Goal: Task Accomplishment & Management: Manage account settings

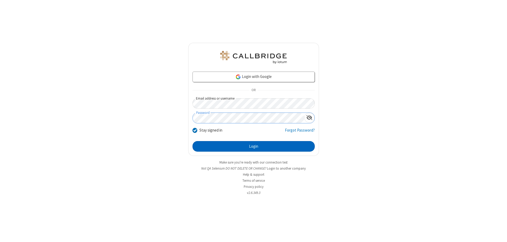
click at [253, 146] on button "Login" at bounding box center [253, 146] width 122 height 11
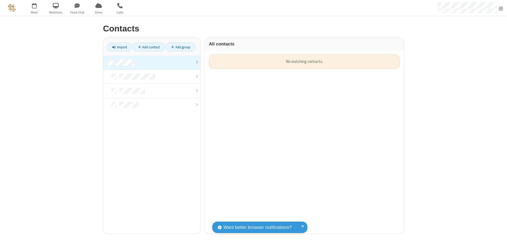
scroll to position [179, 195]
click at [152, 62] on link at bounding box center [151, 62] width 97 height 14
click at [149, 47] on link "Add contact" at bounding box center [149, 46] width 32 height 9
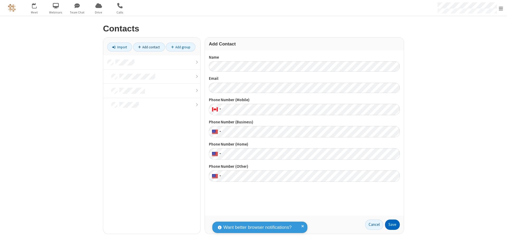
click at [392, 224] on button "Save" at bounding box center [392, 224] width 15 height 11
